Goal: Information Seeking & Learning: Learn about a topic

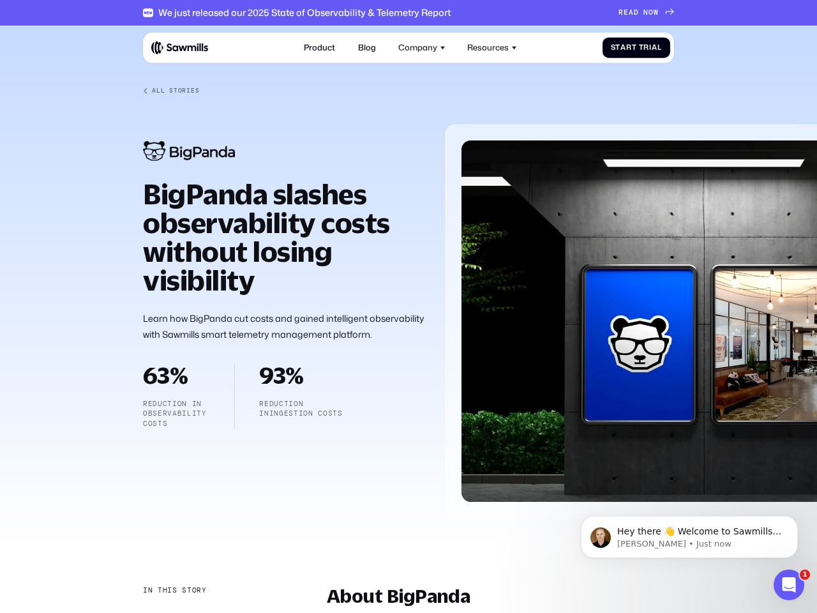
click at [422, 47] on div "Company" at bounding box center [417, 48] width 39 height 10
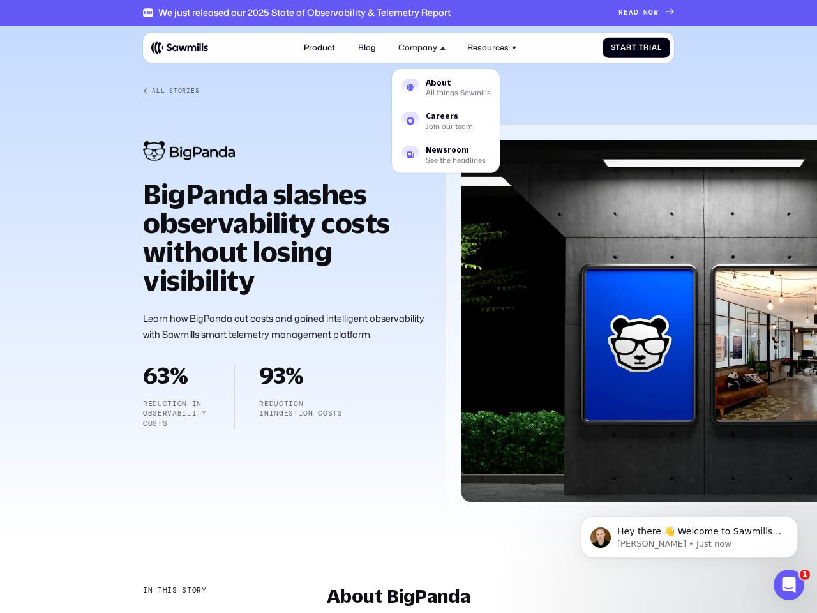
click at [492, 47] on div "Resources" at bounding box center [487, 48] width 41 height 10
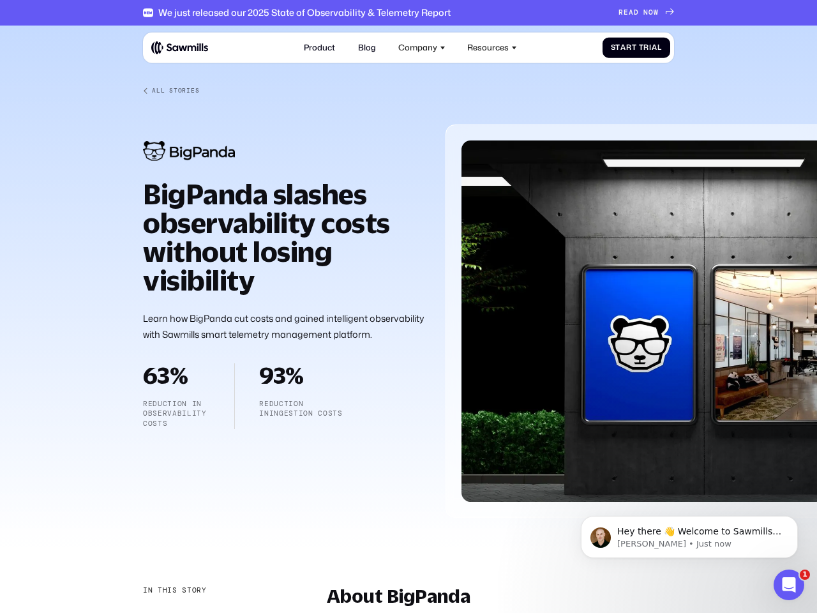
click at [174, 590] on div "In this story" at bounding box center [175, 590] width 64 height 10
click at [209, 612] on div "About BigPanda" at bounding box center [209, 617] width 133 height 11
click at [689, 537] on span "Hey there 👋 Welcome to Sawmills. The smart telemetry management platform that s…" at bounding box center [699, 562] width 164 height 73
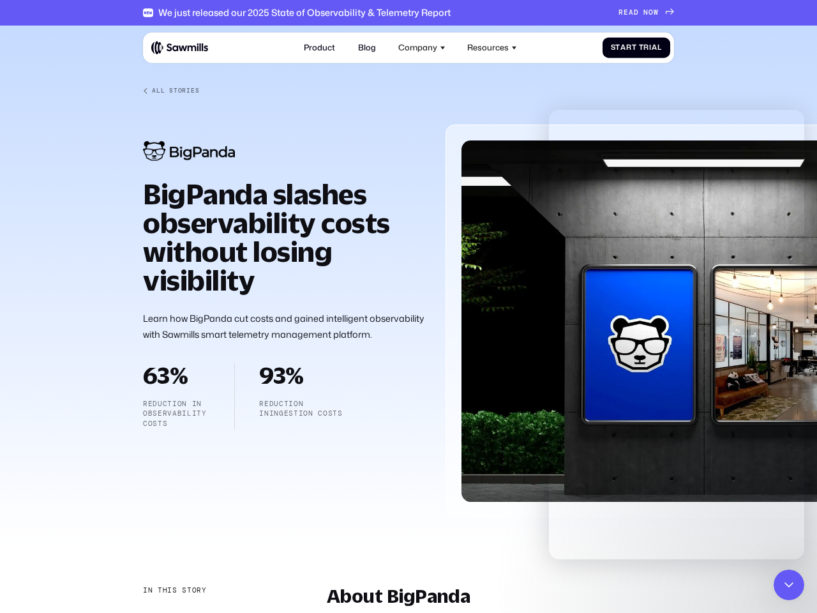
click at [789, 585] on icon "Close Intercom Messenger" at bounding box center [788, 584] width 15 height 15
